Goal: Information Seeking & Learning: Learn about a topic

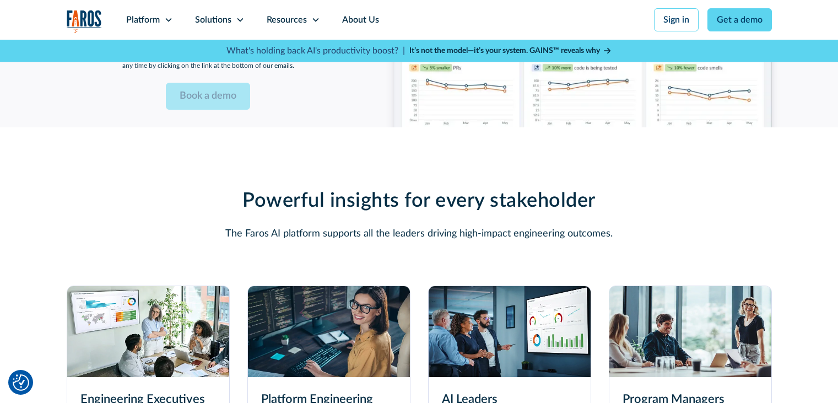
scroll to position [3029, 0]
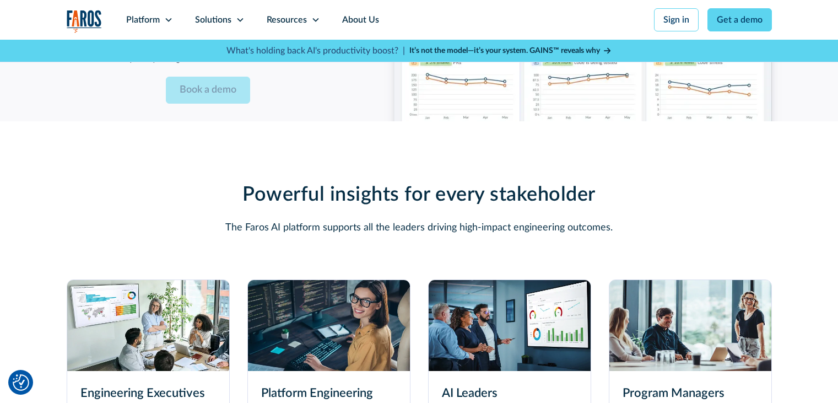
click at [730, 281] on img at bounding box center [690, 325] width 162 height 91
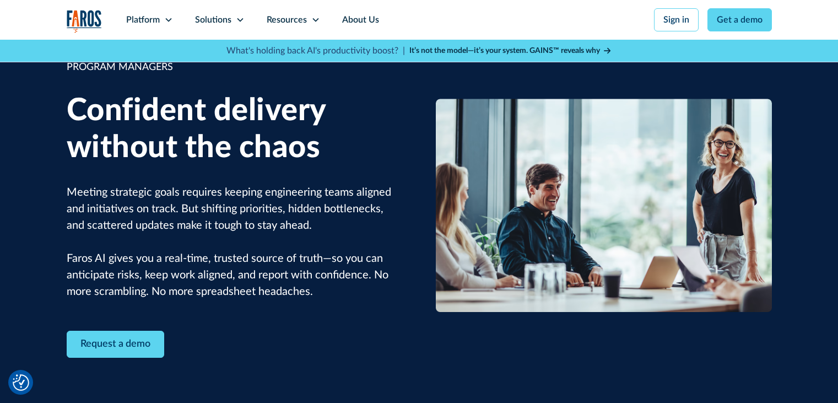
scroll to position [110, 0]
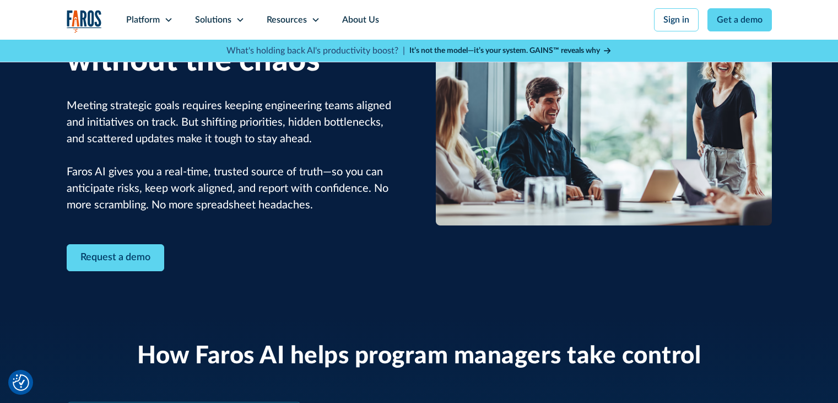
click at [171, 249] on div "Request a demo" at bounding box center [235, 257] width 336 height 27
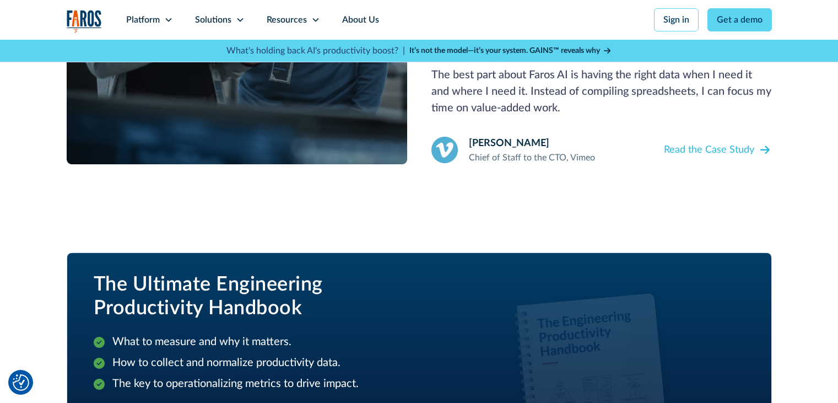
scroll to position [1267, 0]
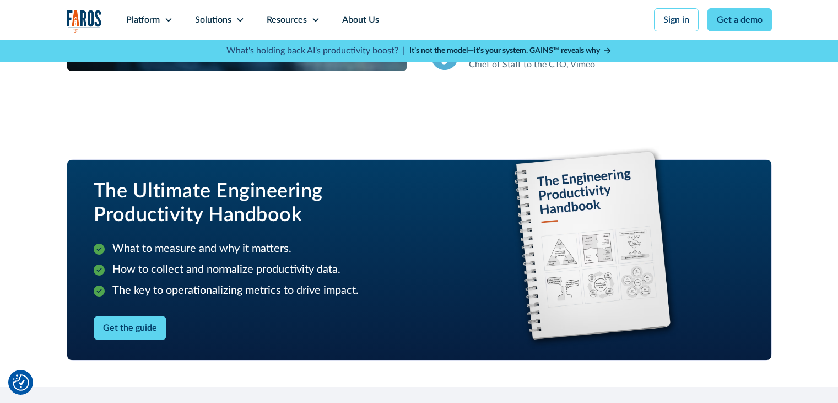
click at [313, 327] on div "Get the guide" at bounding box center [243, 327] width 299 height 23
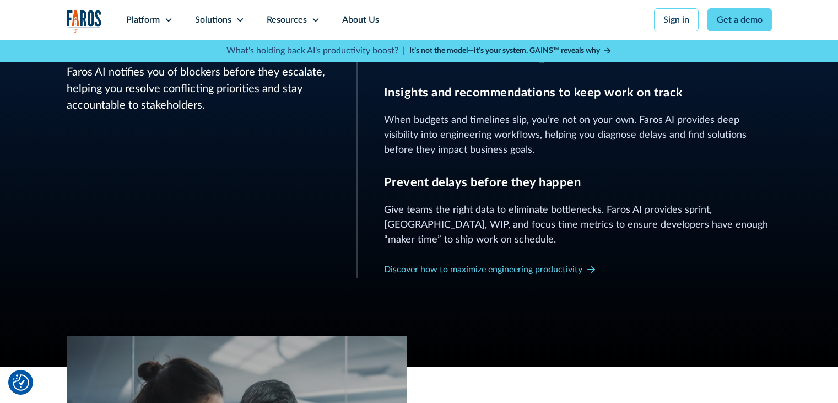
scroll to position [606, 0]
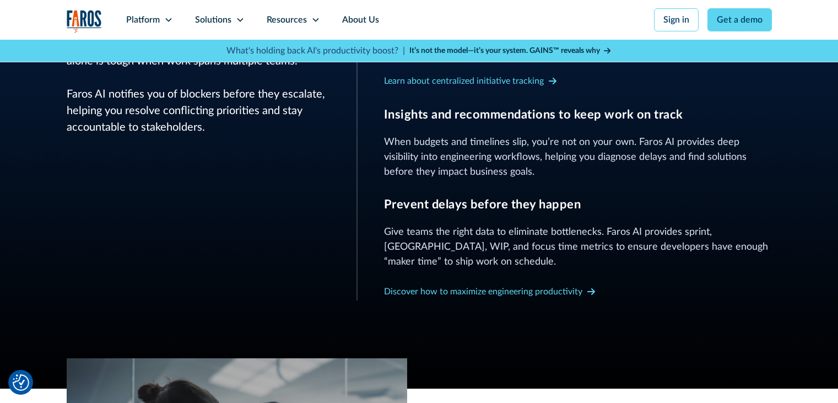
click at [605, 49] on icon at bounding box center [607, 51] width 7 height 8
